Goal: Task Accomplishment & Management: Use online tool/utility

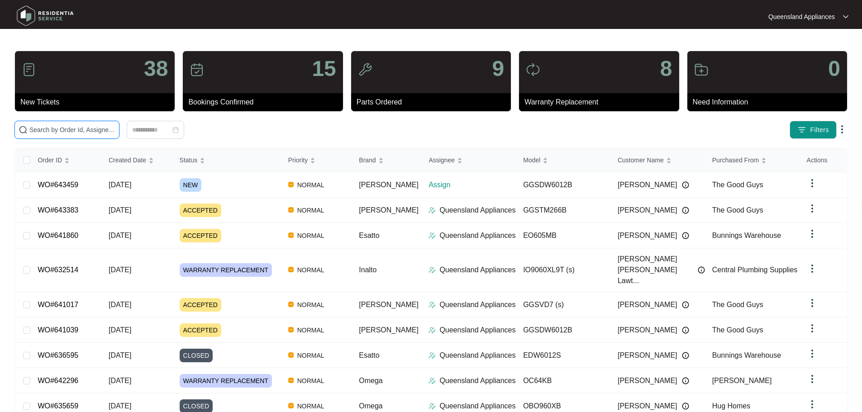
click at [89, 131] on input "text" at bounding box center [72, 130] width 86 height 10
paste input "643459"
type input "643459"
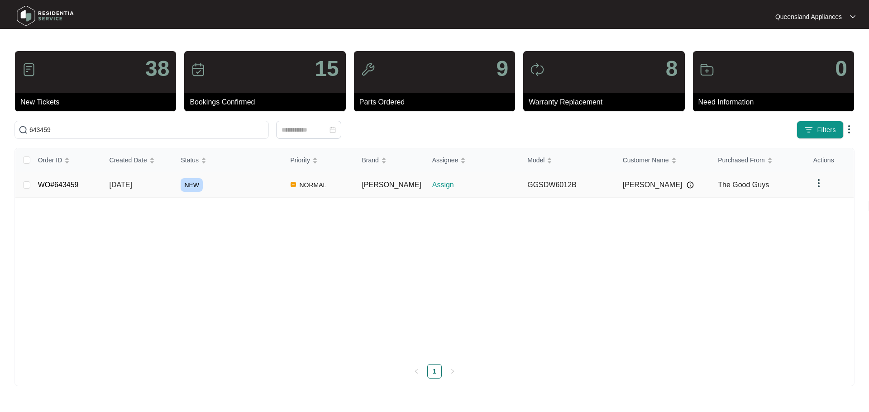
click at [268, 181] on div "NEW" at bounding box center [232, 185] width 102 height 14
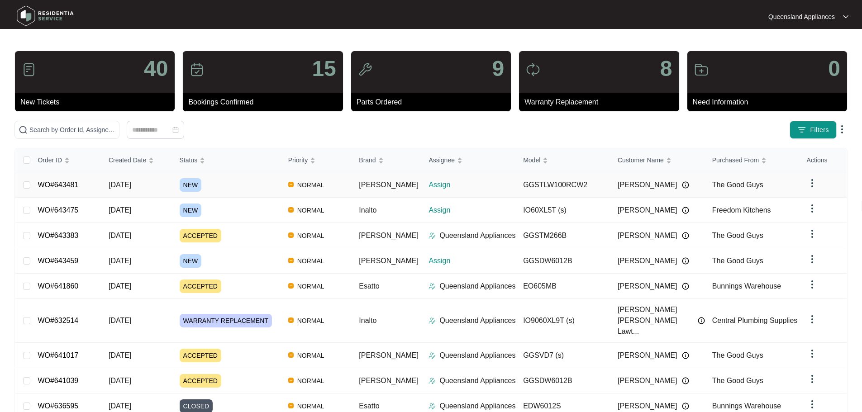
click at [243, 188] on div "NEW" at bounding box center [230, 185] width 101 height 14
click at [82, 208] on td "WO#643475" at bounding box center [65, 210] width 71 height 25
click at [232, 258] on div "NEW" at bounding box center [230, 261] width 101 height 14
click at [230, 263] on div "Order ID Created Date Status Priority Brand Assignee Model Customer Name Purcha…" at bounding box center [431, 307] width 832 height 318
click at [92, 127] on input "text" at bounding box center [72, 130] width 86 height 10
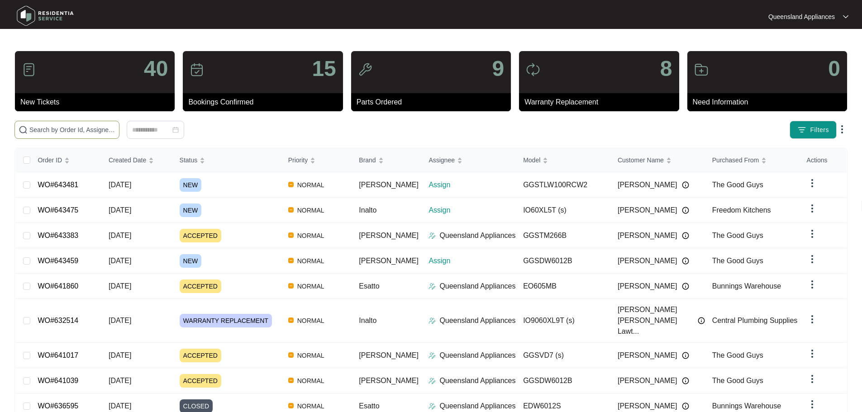
paste input "643459"
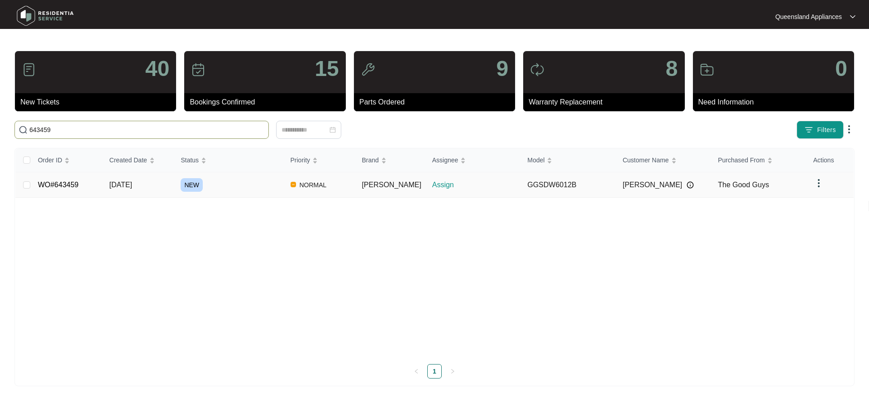
type input "643459"
click at [119, 185] on span "[DATE]" at bounding box center [121, 185] width 23 height 8
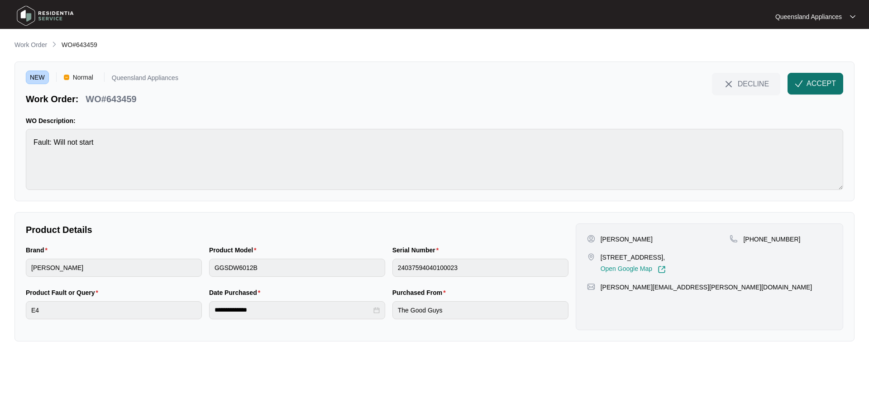
click at [818, 88] on span "ACCEPT" at bounding box center [821, 83] width 29 height 11
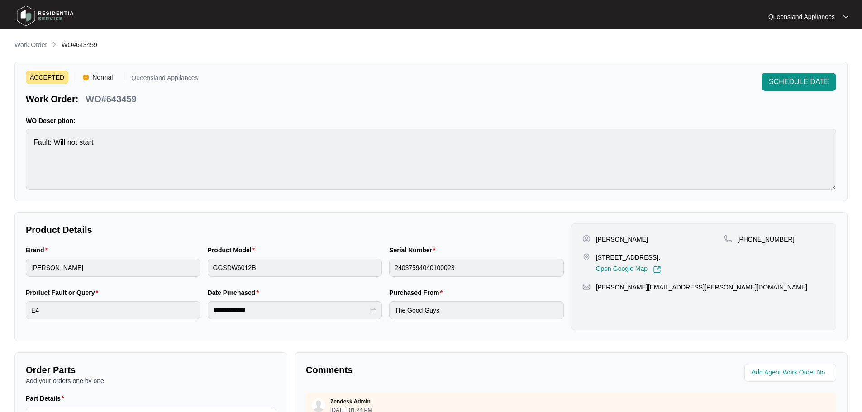
click at [757, 241] on p "[PHONE_NUMBER]" at bounding box center [766, 239] width 57 height 9
copy p "61478670833"
click at [54, 19] on img at bounding box center [45, 15] width 63 height 27
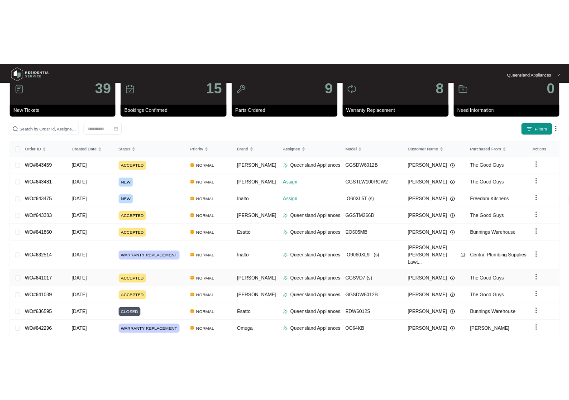
scroll to position [53, 0]
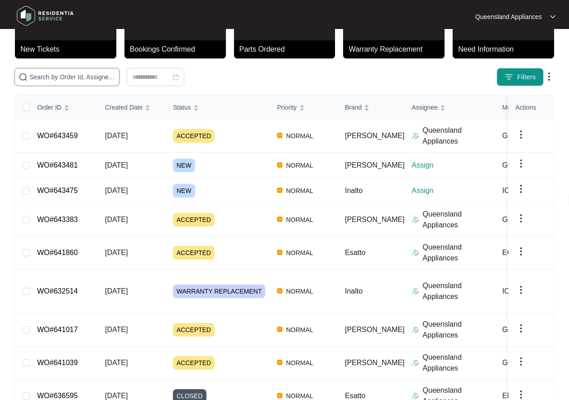
click at [105, 78] on input "text" at bounding box center [72, 77] width 86 height 10
paste input "643475"
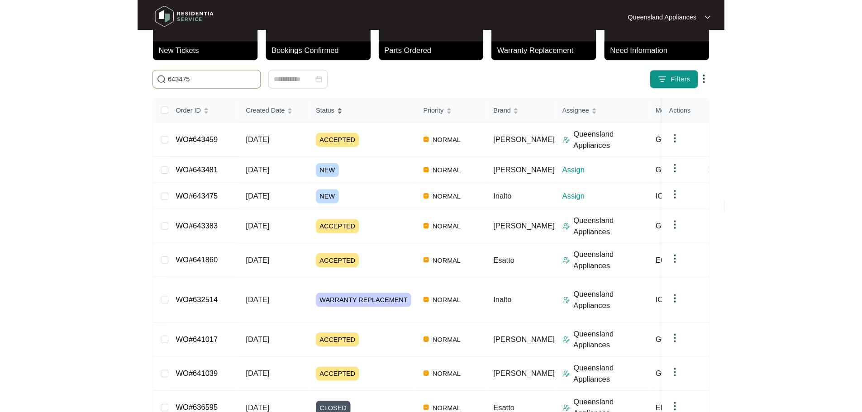
scroll to position [0, 0]
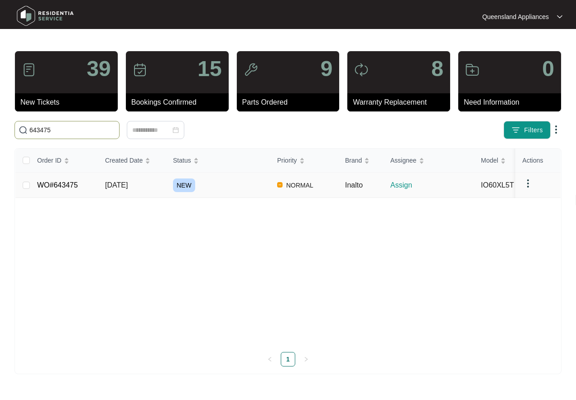
type input "643475"
click at [215, 177] on td "NEW" at bounding box center [218, 184] width 104 height 25
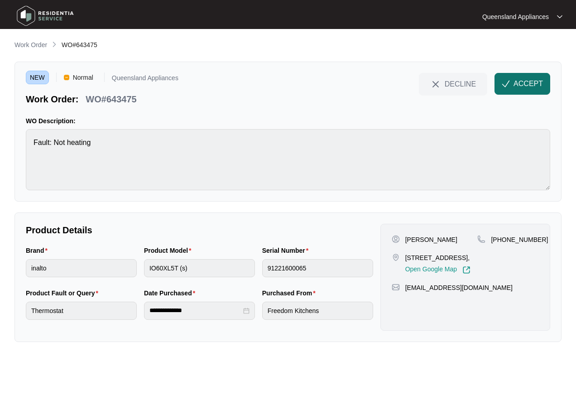
click at [531, 90] on button "ACCEPT" at bounding box center [522, 84] width 56 height 22
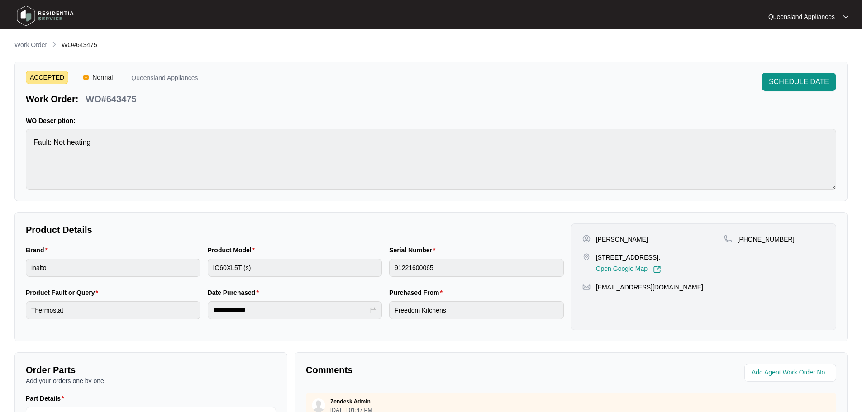
drag, startPoint x: 593, startPoint y: 259, endPoint x: 662, endPoint y: 260, distance: 68.8
click at [662, 260] on div "6 Coolaman Ct, Mt Cotton QLD 4165, Open Google Map" at bounding box center [654, 263] width 142 height 21
copy p "6 Coolaman Ct, Mt Cott"
click at [112, 100] on p "WO#643475" at bounding box center [111, 99] width 51 height 13
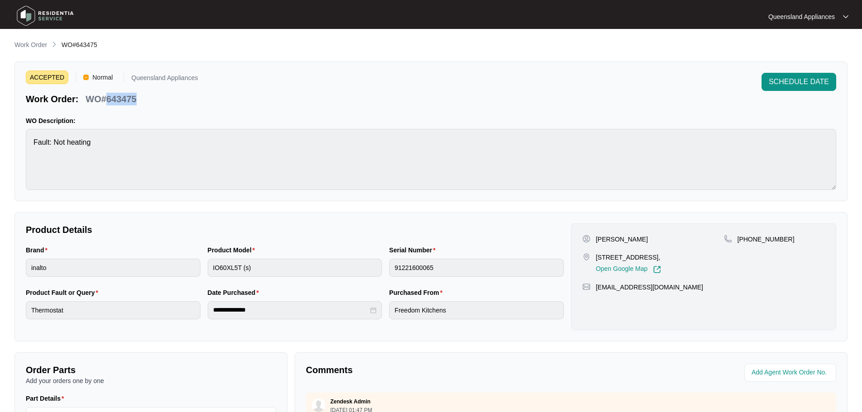
copy p "643475"
drag, startPoint x: 788, startPoint y: 239, endPoint x: 745, endPoint y: 243, distance: 43.2
click at [745, 243] on div "+61412000197" at bounding box center [774, 239] width 101 height 9
click at [21, 45] on p "Work Order" at bounding box center [30, 44] width 33 height 9
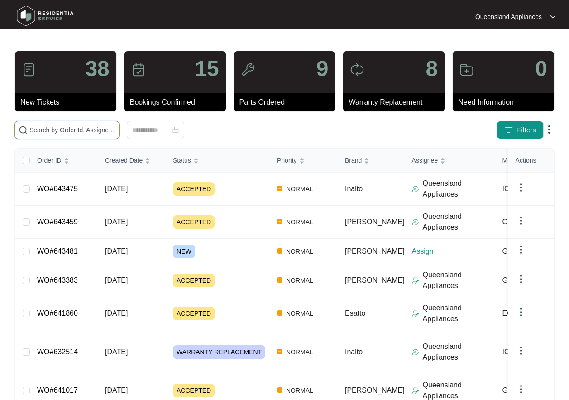
click at [53, 127] on input "text" at bounding box center [72, 130] width 86 height 10
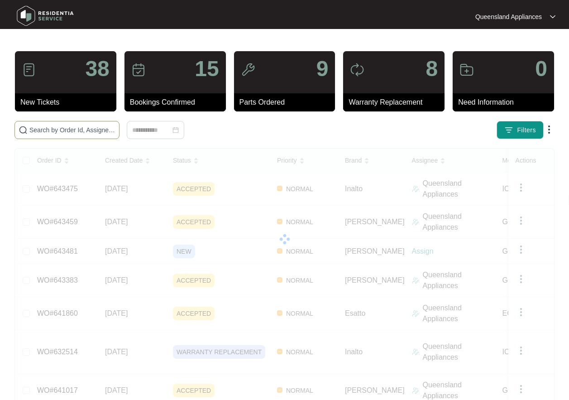
paste input "643481"
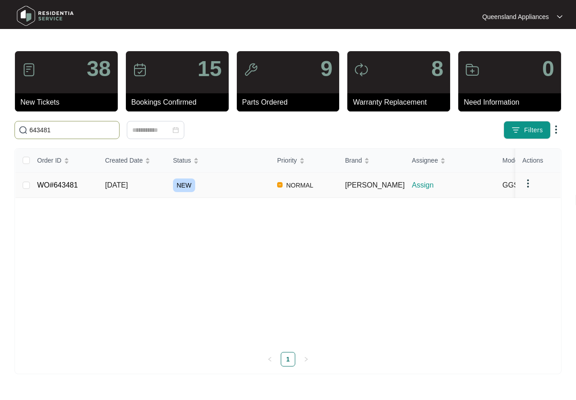
type input "643481"
click at [113, 177] on td "[DATE]" at bounding box center [132, 184] width 68 height 25
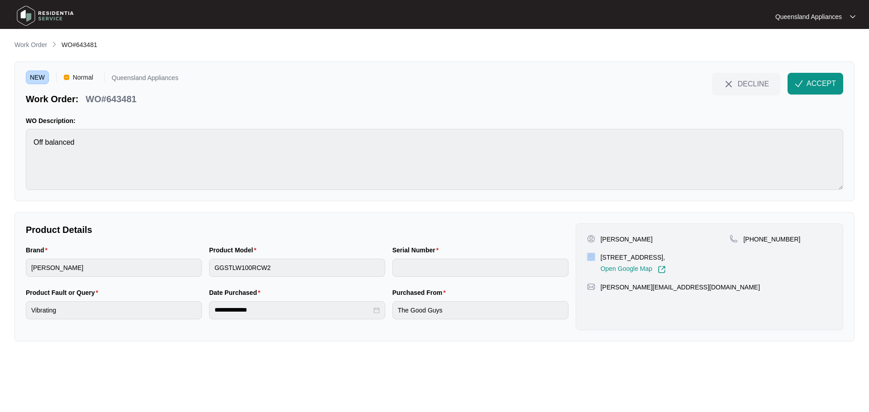
click at [601, 255] on div "73 willow road Redbank plains Qld 4301, Open Google Map" at bounding box center [658, 263] width 143 height 21
drag, startPoint x: 688, startPoint y: 257, endPoint x: 602, endPoint y: 262, distance: 86.6
click at [602, 262] on p "73 willow road Redbank plains Qld 4301," at bounding box center [633, 257] width 65 height 9
copy p "73 willow road Redbank plains"
drag, startPoint x: 798, startPoint y: 100, endPoint x: 813, endPoint y: 91, distance: 17.5
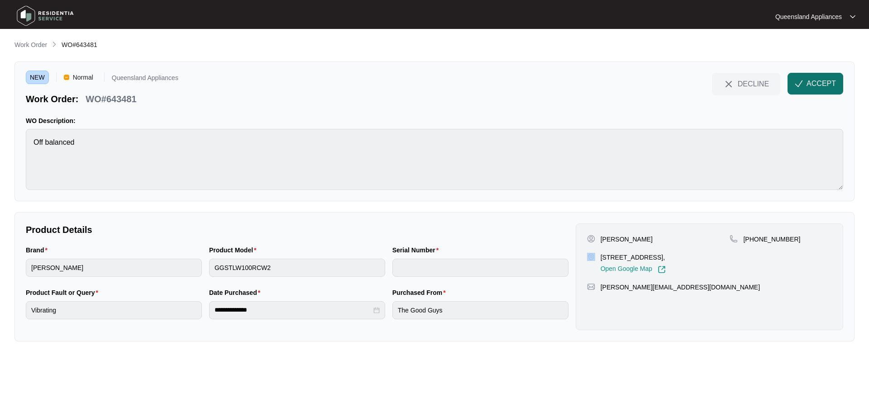
click at [799, 99] on div "DECLINE ACCEPT" at bounding box center [777, 89] width 131 height 33
click at [813, 89] on button "ACCEPT" at bounding box center [816, 84] width 56 height 22
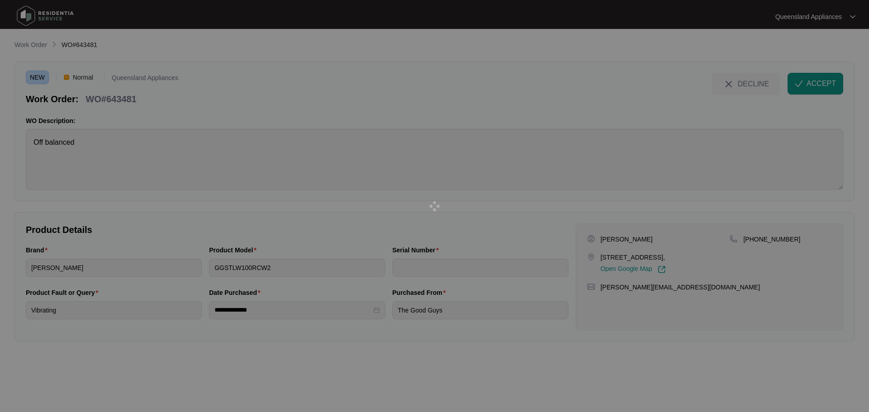
click at [115, 99] on div at bounding box center [434, 206] width 869 height 412
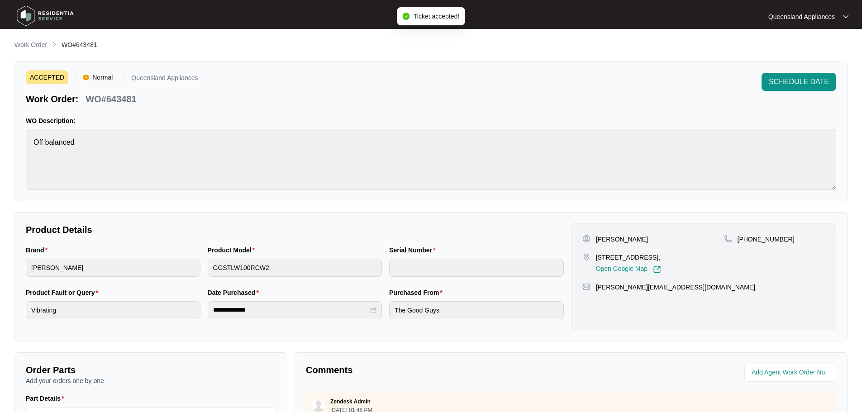
click at [115, 100] on p "WO#643481" at bounding box center [111, 99] width 51 height 13
copy p "643481"
click at [760, 241] on p "+61410526067" at bounding box center [766, 239] width 57 height 9
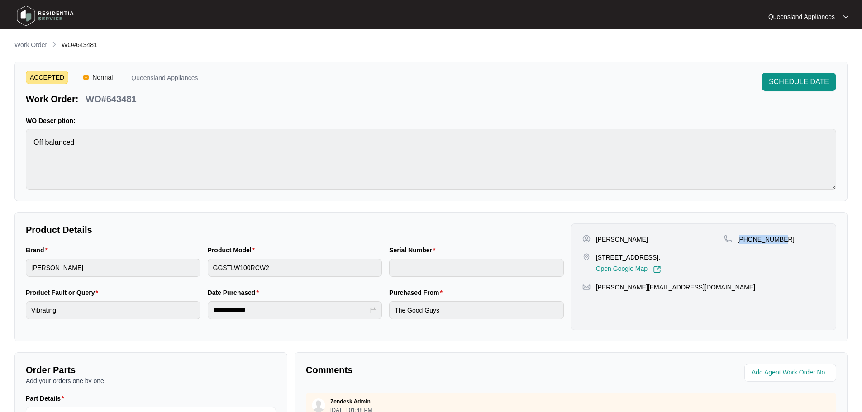
copy p "61410526067"
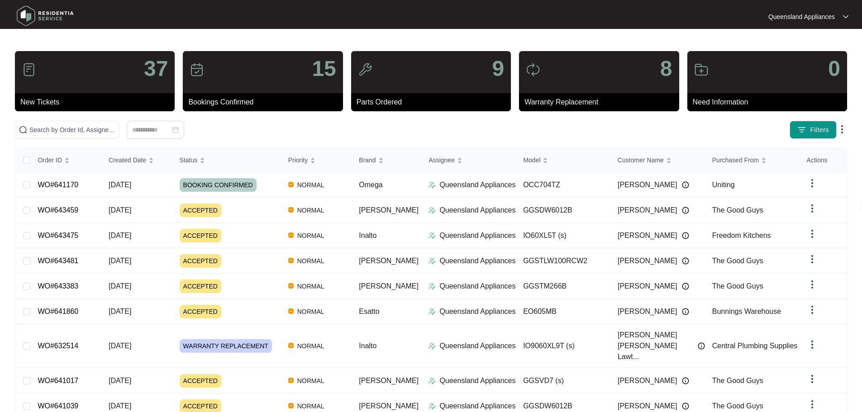
click at [232, 144] on div "37 New Tickets 15 Bookings Confirmed 9 Parts Ordered 8 Warranty Replacement 0 N…" at bounding box center [430, 262] width 833 height 423
click at [120, 139] on span at bounding box center [66, 130] width 105 height 18
paste input "641187"
type input "641187"
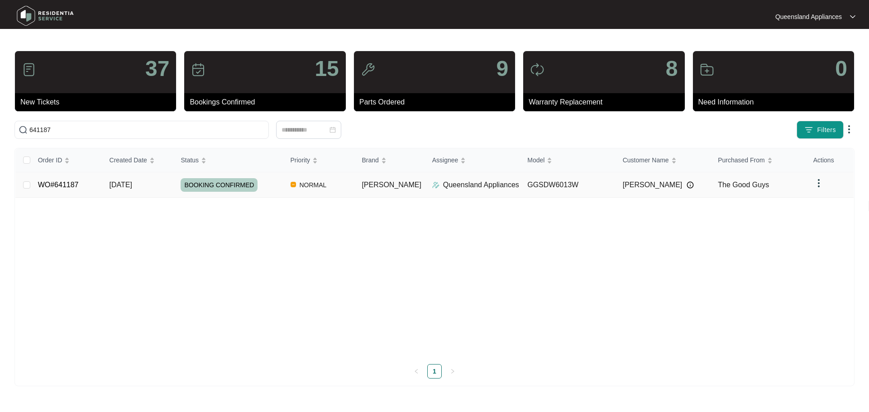
click at [378, 191] on td "[PERSON_NAME]" at bounding box center [389, 184] width 70 height 25
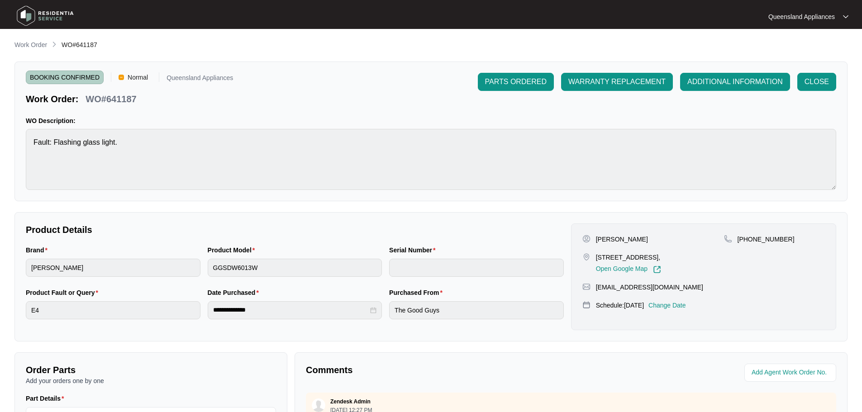
click at [332, 114] on div "BOOKING CONFIRMED Normal Queensland Appliances Work Order: WO#641187 PARTS ORDE…" at bounding box center [430, 132] width 833 height 140
